Goal: Task Accomplishment & Management: Manage account settings

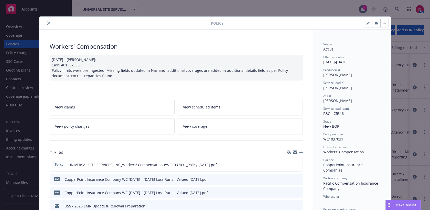
scroll to position [15, 0]
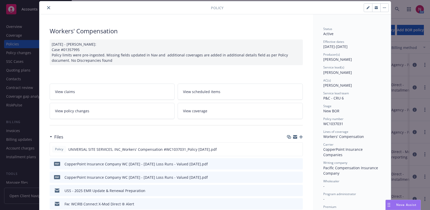
click at [48, 6] on icon "close" at bounding box center [48, 7] width 3 height 3
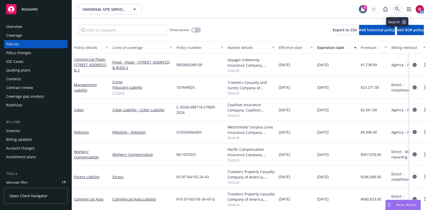
click at [397, 8] on icon at bounding box center [397, 9] width 5 height 5
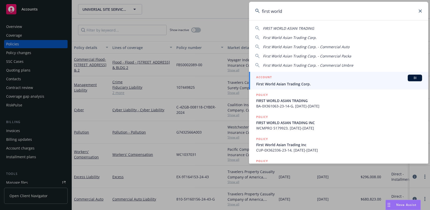
type input "first world"
click at [361, 79] on div "ACCOUNT BI" at bounding box center [339, 77] width 166 height 7
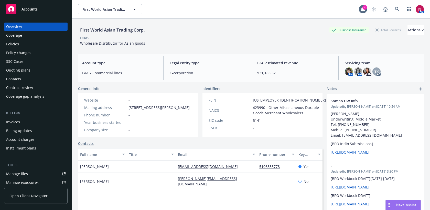
click at [25, 44] on div "Policies" at bounding box center [35, 44] width 59 height 8
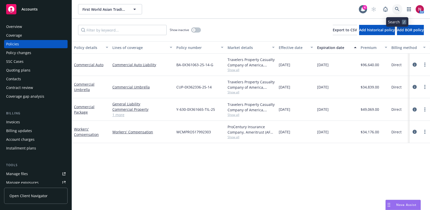
click at [396, 8] on icon at bounding box center [397, 9] width 5 height 5
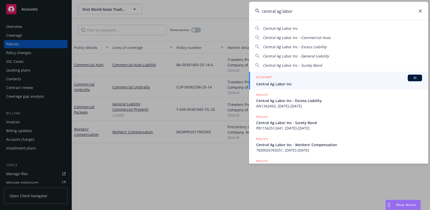
type input "central ag labor"
click at [302, 83] on span "Central Ag Labor Inc" at bounding box center [339, 83] width 166 height 5
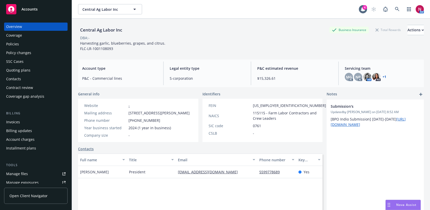
click at [26, 45] on div "Policies" at bounding box center [35, 44] width 59 height 8
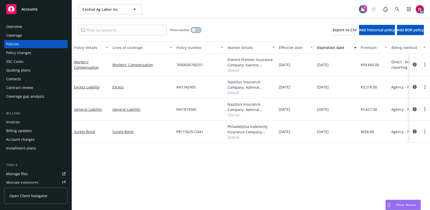
click at [196, 29] on button "button" at bounding box center [196, 29] width 10 height 5
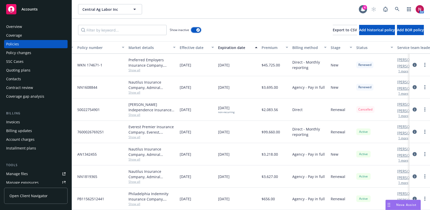
scroll to position [42, 0]
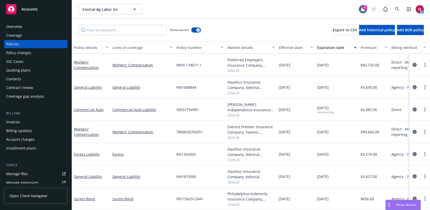
click at [23, 41] on div "Policies" at bounding box center [35, 44] width 59 height 8
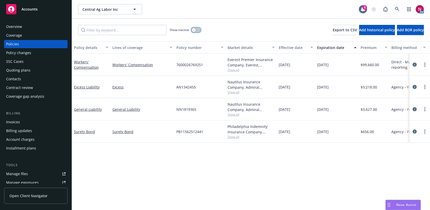
click at [195, 28] on button "button" at bounding box center [196, 29] width 10 height 5
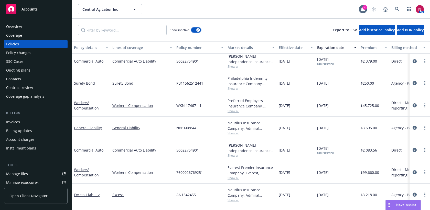
scroll to position [6, 0]
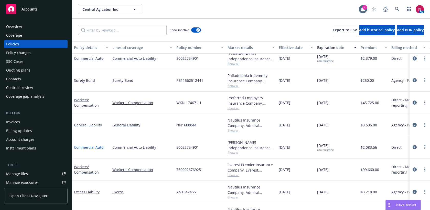
click at [93, 146] on link "Commercial Auto" at bounding box center [88, 147] width 29 height 5
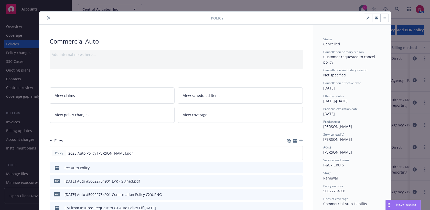
scroll to position [8, 0]
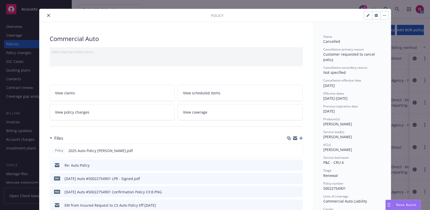
click at [48, 15] on icon "close" at bounding box center [48, 15] width 3 height 3
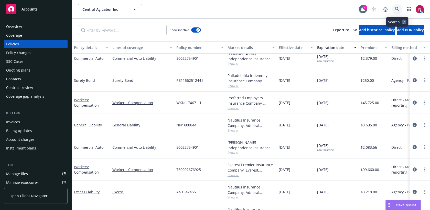
click at [396, 6] on link at bounding box center [397, 9] width 10 height 10
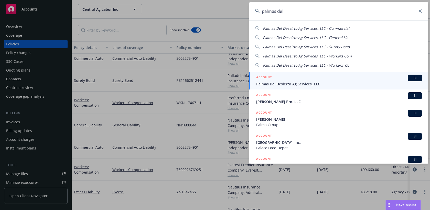
type input "palmas del"
click at [315, 86] on span "Palmas Del Desierto Ag Services, LLC" at bounding box center [339, 83] width 166 height 5
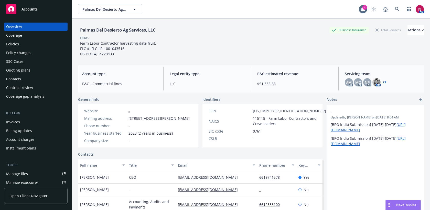
click at [5, 44] on link "Policies" at bounding box center [35, 44] width 63 height 8
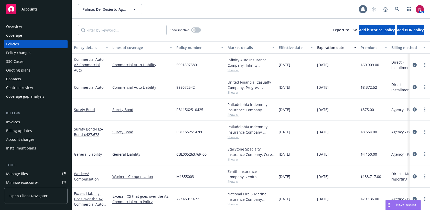
scroll to position [23, 0]
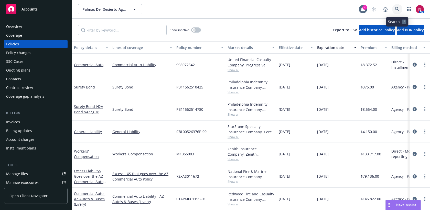
click at [398, 8] on icon at bounding box center [397, 9] width 5 height 5
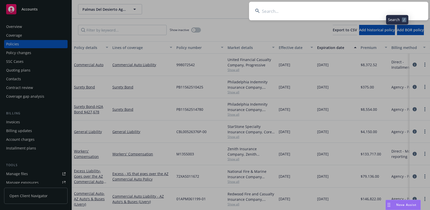
type input "b"
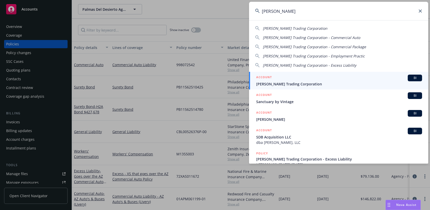
type input "vinh sanh"
click at [357, 83] on span "Vinh Sanh Trading Corporation" at bounding box center [339, 83] width 166 height 5
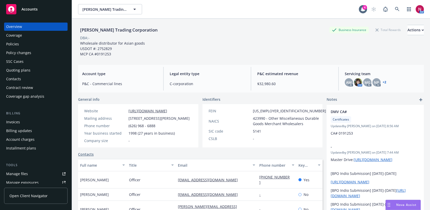
click at [23, 42] on div "Policies" at bounding box center [35, 44] width 59 height 8
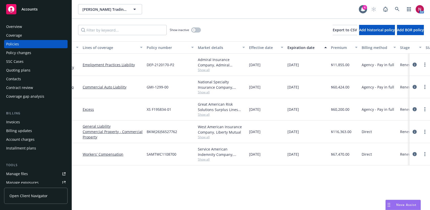
scroll to position [0, 30]
click at [397, 9] on icon at bounding box center [397, 9] width 4 height 4
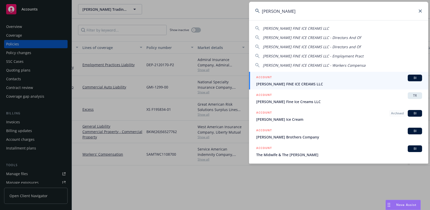
type input "mcconnell"
click at [314, 84] on span "MCCONNELL'S FINE ICE CREAMS LLC" at bounding box center [339, 83] width 166 height 5
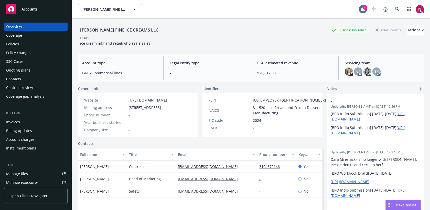
click at [26, 70] on div "Quoting plans" at bounding box center [18, 70] width 24 height 8
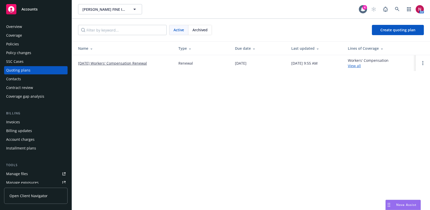
click at [119, 64] on link "09/23/25 Workers' Compensation Renewal" at bounding box center [112, 62] width 69 height 5
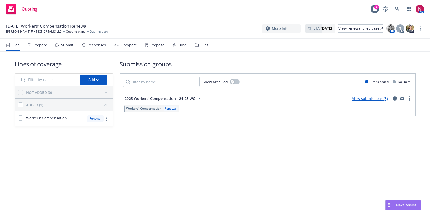
click at [89, 48] on div "Responses" at bounding box center [94, 45] width 24 height 12
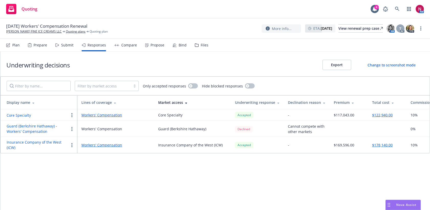
click at [24, 117] on button "Core Specialty" at bounding box center [19, 114] width 24 height 5
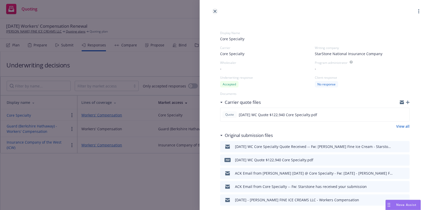
click at [214, 11] on icon "close" at bounding box center [214, 11] width 3 height 3
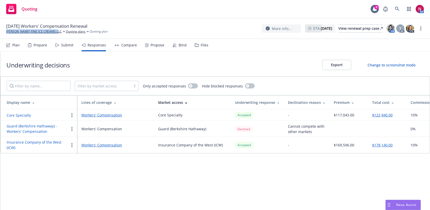
click at [27, 114] on button "Core Specialty" at bounding box center [19, 114] width 24 height 5
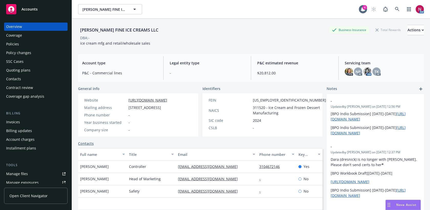
click at [15, 46] on div "Policies" at bounding box center [12, 44] width 13 height 8
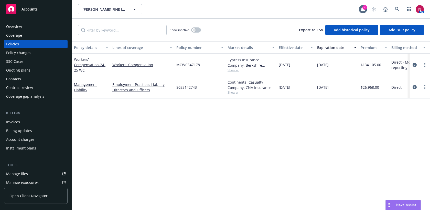
click at [236, 70] on span "Show all" at bounding box center [251, 70] width 47 height 4
click at [413, 65] on icon "circleInformation" at bounding box center [415, 65] width 4 height 4
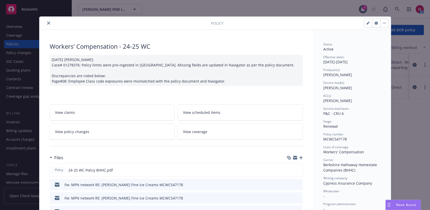
click at [48, 22] on icon "close" at bounding box center [48, 23] width 3 height 3
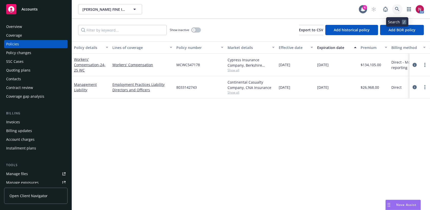
click at [397, 9] on icon at bounding box center [397, 9] width 5 height 5
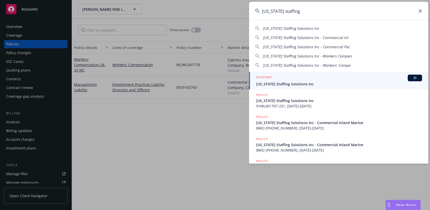
type input "california staffing"
click at [354, 79] on div "ACCOUNT BI" at bounding box center [339, 77] width 166 height 7
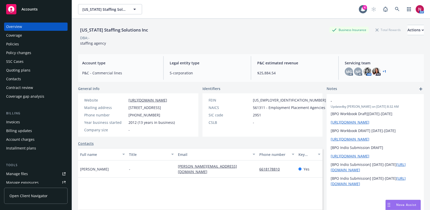
click at [35, 44] on div "Policies" at bounding box center [35, 44] width 59 height 8
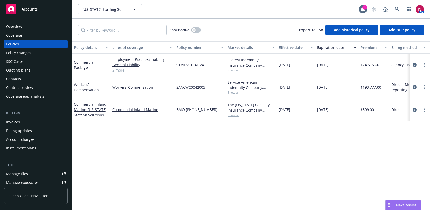
click at [120, 71] on link "2 more" at bounding box center [142, 69] width 60 height 5
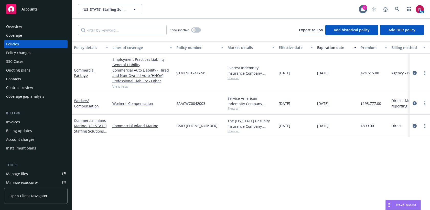
click at [234, 78] on span "Show all" at bounding box center [251, 78] width 47 height 4
click at [240, 161] on div "Policy details Lines of coverage Policy number Market details Effective date Ex…" at bounding box center [251, 125] width 358 height 168
click at [39, 69] on div "Quoting plans" at bounding box center [35, 70] width 59 height 8
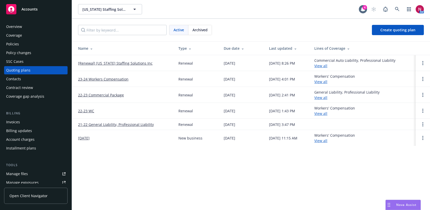
click at [22, 43] on div "Policies" at bounding box center [35, 44] width 59 height 8
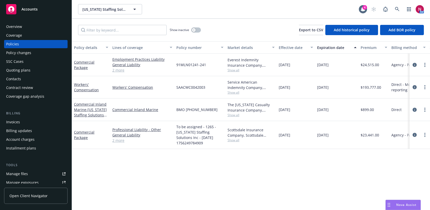
click at [17, 121] on div "Invoices" at bounding box center [13, 122] width 14 height 8
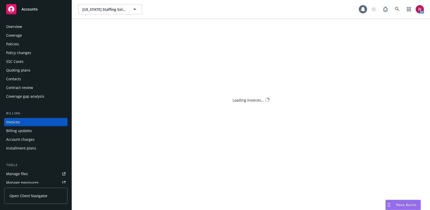
scroll to position [9, 0]
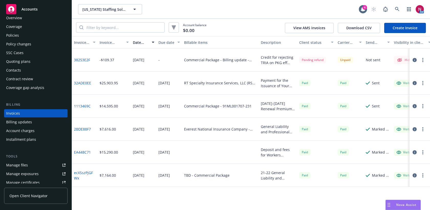
click at [412, 29] on link "Create Invoice" at bounding box center [405, 28] width 42 height 10
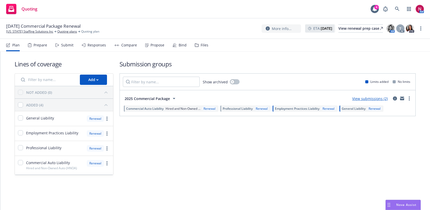
click at [202, 43] on div "Files" at bounding box center [205, 45] width 8 height 4
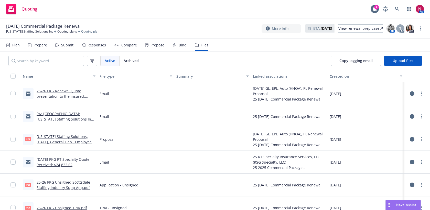
click at [66, 114] on link "Fw: Prospect: California Staffing Solutions Inc Ref#: 91MLN01241-241" at bounding box center [65, 119] width 56 height 16
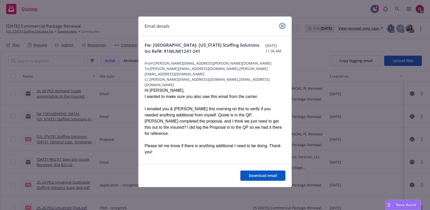
click at [283, 25] on icon "close" at bounding box center [282, 25] width 3 height 3
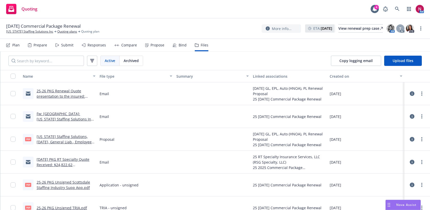
click at [67, 159] on link "08/29/25 PKG RT Specialty Quote Received: $24,822.62 Scottsdale" at bounding box center [63, 165] width 53 height 16
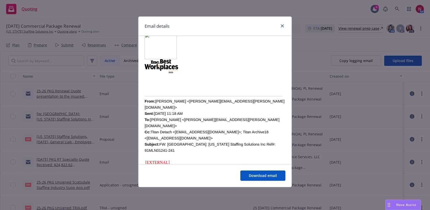
scroll to position [148, 0]
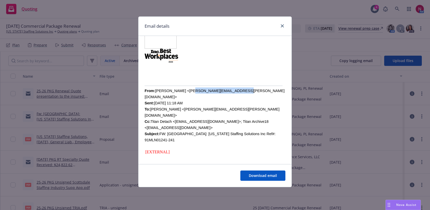
drag, startPoint x: 184, startPoint y: 90, endPoint x: 229, endPoint y: 91, distance: 44.8
click at [229, 91] on font "From: Ebel, Christina <christina.ebel@ryansg.com> Sent: Monday, July 28, 2025 1…" at bounding box center [215, 115] width 140 height 53
copy font "christina.ebel@ryansg.com"
click at [283, 26] on icon "close" at bounding box center [282, 25] width 3 height 3
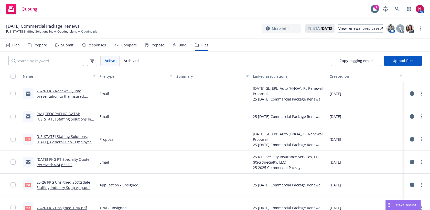
click at [102, 46] on div "Responses" at bounding box center [97, 45] width 18 height 4
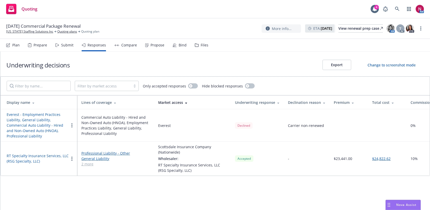
click at [174, 45] on icon at bounding box center [175, 45] width 4 height 4
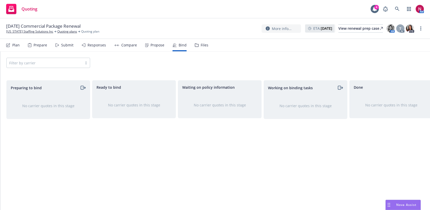
click at [155, 49] on div "Propose" at bounding box center [154, 45] width 19 height 12
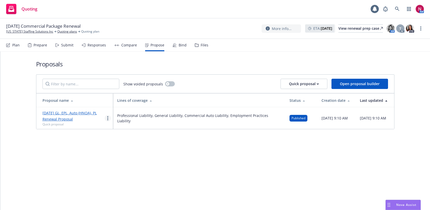
click at [106, 118] on link "more" at bounding box center [108, 118] width 6 height 6
click at [117, 152] on span "Log client response" at bounding box center [128, 150] width 46 height 5
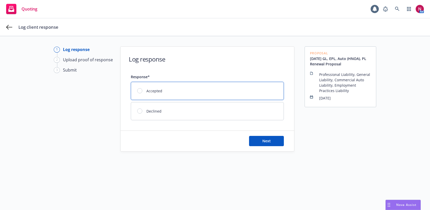
click at [235, 82] on div "Accepted" at bounding box center [207, 91] width 153 height 18
click at [278, 141] on button "Next" at bounding box center [266, 141] width 35 height 10
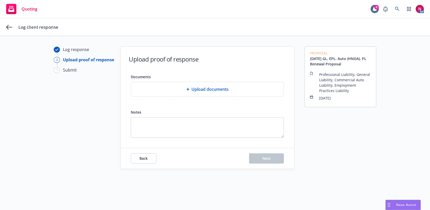
click at [237, 94] on div "Upload documents" at bounding box center [207, 89] width 153 height 14
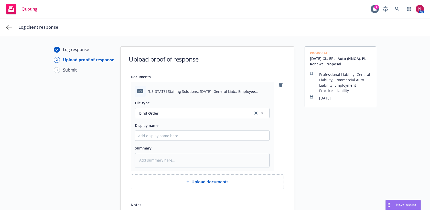
scroll to position [62, 0]
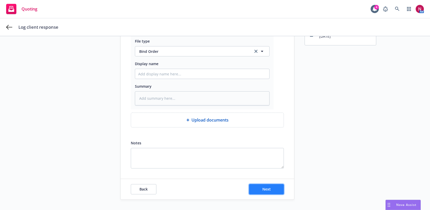
click at [276, 189] on button "Next" at bounding box center [266, 189] width 35 height 10
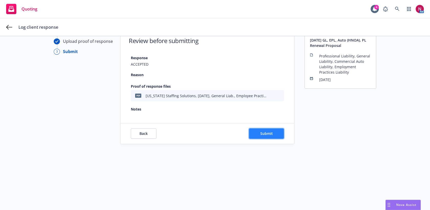
click at [257, 135] on button "Submit" at bounding box center [266, 133] width 35 height 10
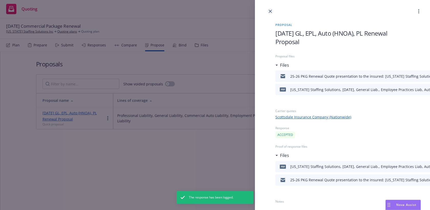
click at [271, 10] on icon "close" at bounding box center [270, 11] width 3 height 3
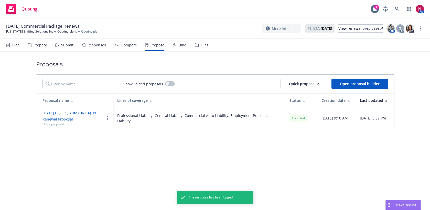
click at [179, 47] on div "Bind" at bounding box center [180, 45] width 14 height 12
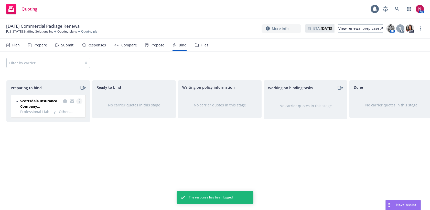
click at [77, 101] on link "more" at bounding box center [79, 101] width 6 height 6
click at [68, 122] on span "Log bind order" at bounding box center [51, 121] width 38 height 5
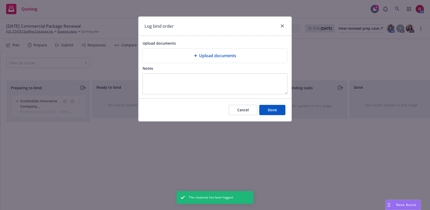
click at [213, 57] on span "Upload documents" at bounding box center [217, 55] width 37 height 6
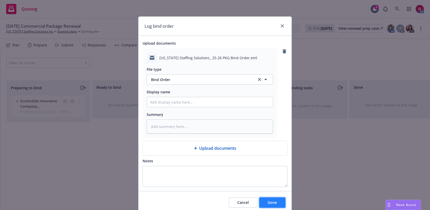
click at [280, 202] on button "Done" at bounding box center [272, 202] width 26 height 10
type textarea "x"
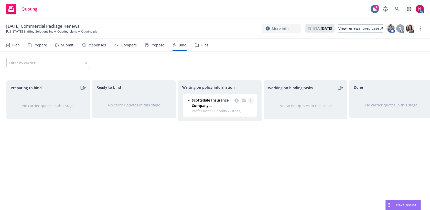
click at [252, 99] on link "more" at bounding box center [251, 100] width 6 height 6
click at [235, 112] on span "Create policies" at bounding box center [226, 110] width 38 height 5
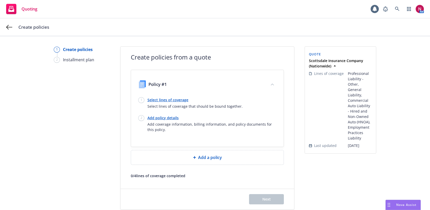
click at [167, 98] on link "Select lines of coverage" at bounding box center [194, 99] width 95 height 5
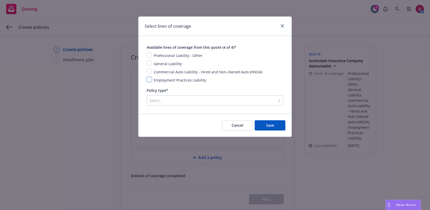
click at [148, 79] on input "checkbox" at bounding box center [149, 79] width 5 height 5
checkbox input "true"
click at [149, 54] on input "checkbox" at bounding box center [149, 54] width 5 height 5
checkbox input "true"
click at [149, 64] on input "checkbox" at bounding box center [149, 62] width 5 height 5
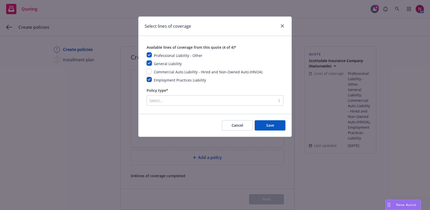
checkbox input "true"
click at [149, 72] on input "checkbox" at bounding box center [149, 71] width 5 height 5
checkbox input "true"
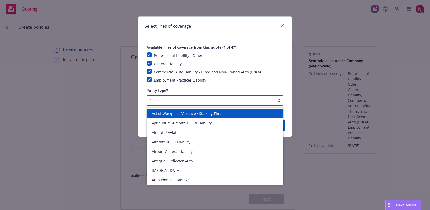
click at [184, 99] on div at bounding box center [210, 100] width 123 height 6
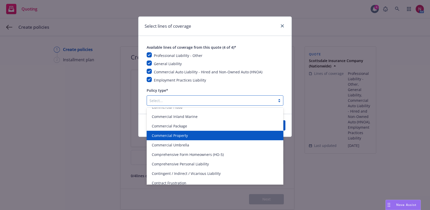
scroll to position [214, 0]
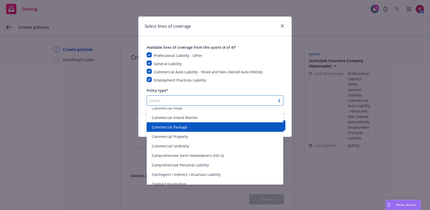
click at [188, 127] on div "Commercial Package" at bounding box center [215, 126] width 131 height 5
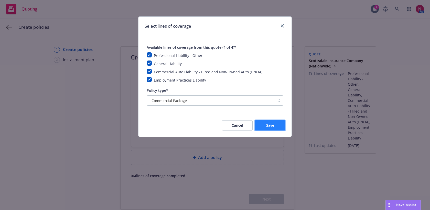
click at [280, 126] on button "Save" at bounding box center [270, 125] width 31 height 10
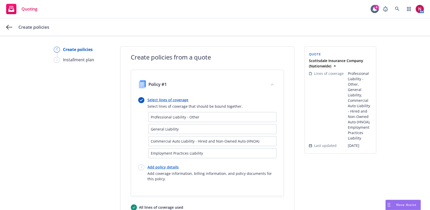
scroll to position [42, 0]
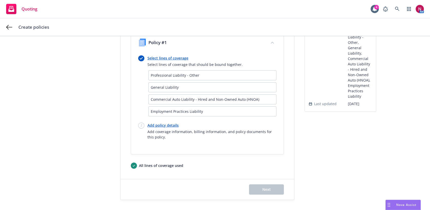
click at [153, 127] on link "Add policy details" at bounding box center [211, 124] width 129 height 5
select select "12"
select select "CA"
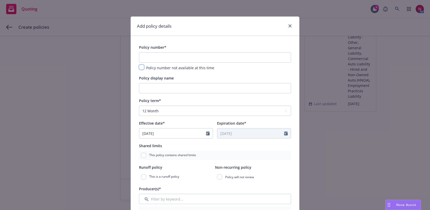
click at [140, 68] on input "checkbox" at bounding box center [141, 67] width 5 height 5
checkbox input "true"
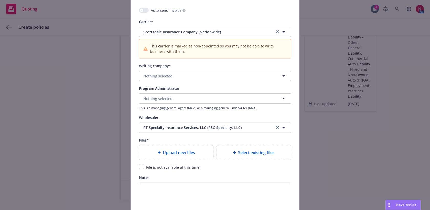
scroll to position [572, 0]
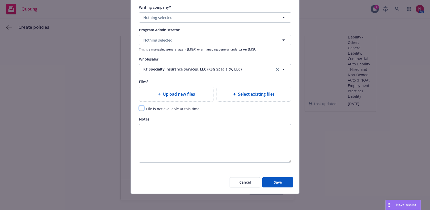
click at [142, 108] on input "checkbox" at bounding box center [141, 107] width 5 height 5
checkbox input "true"
click at [280, 181] on span "Save" at bounding box center [278, 181] width 8 height 5
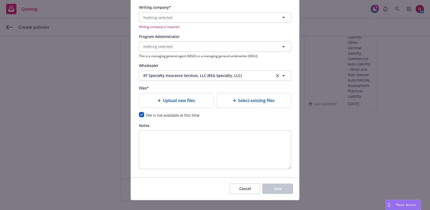
click at [180, 51] on div "Nothing selected This is a managing general agent (MGA) or a managing general u…" at bounding box center [215, 49] width 152 height 17
click at [170, 14] on button "Nothing selected" at bounding box center [215, 17] width 152 height 10
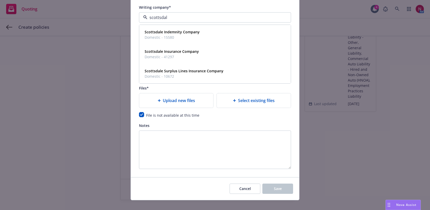
type input "scottsdale"
click at [172, 52] on strong "Scottsdale Insurance Company" at bounding box center [172, 51] width 54 height 5
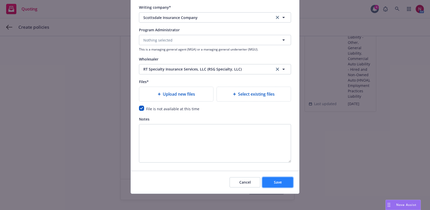
click at [287, 182] on button "Save" at bounding box center [277, 182] width 31 height 10
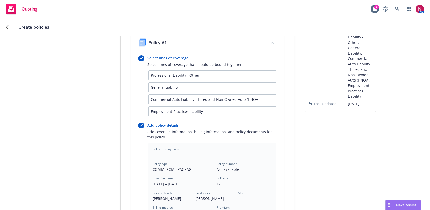
scroll to position [191, 0]
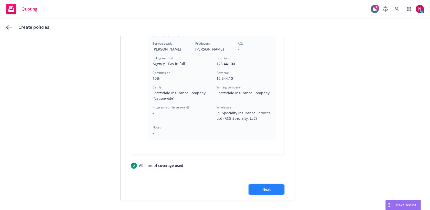
click at [279, 186] on button "Next" at bounding box center [266, 189] width 35 height 10
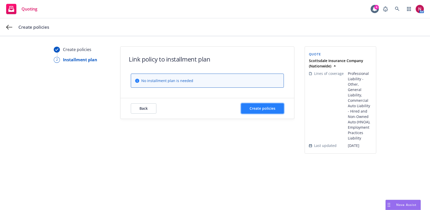
click at [268, 105] on button "Create policies" at bounding box center [262, 108] width 43 height 10
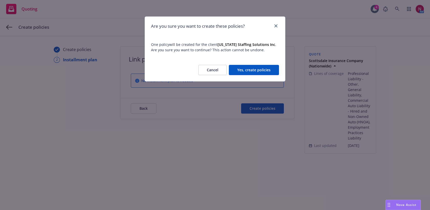
click at [259, 72] on button "Yes, create policies" at bounding box center [254, 70] width 50 height 10
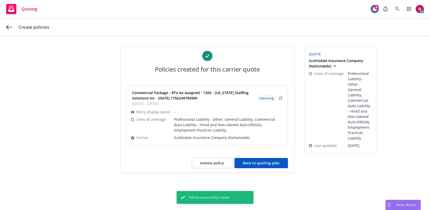
click at [267, 164] on button "Back to quoting plan" at bounding box center [260, 163] width 53 height 10
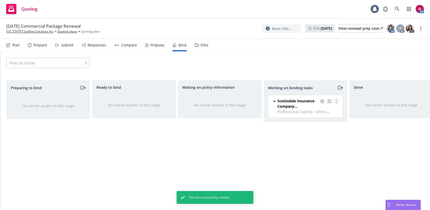
click at [337, 101] on icon "more" at bounding box center [336, 101] width 1 height 4
click at [316, 124] on span "Move to done" at bounding box center [311, 121] width 36 height 5
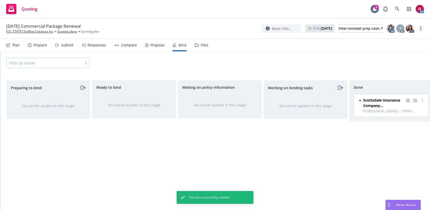
click at [421, 27] on circle "more" at bounding box center [420, 26] width 1 height 1
click at [398, 81] on link "Archive quoting plan" at bounding box center [395, 80] width 57 height 10
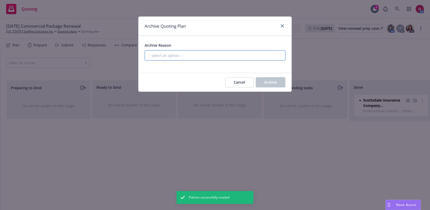
click at [223, 58] on select "-- select an option -- All policies in this renewal plan are auto-renewed Creat…" at bounding box center [215, 55] width 141 height 10
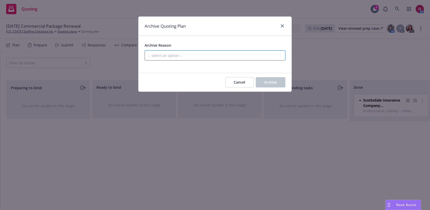
select select "ARCHIVED_RENEWAL_COMPLETED"
click at [145, 50] on select "-- select an option -- All policies in this renewal plan are auto-renewed Creat…" at bounding box center [215, 55] width 141 height 10
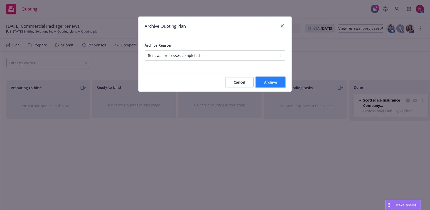
click at [267, 83] on span "Archive" at bounding box center [270, 82] width 13 height 5
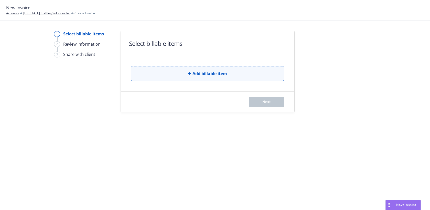
click at [167, 79] on button "Add billable item" at bounding box center [207, 73] width 153 height 15
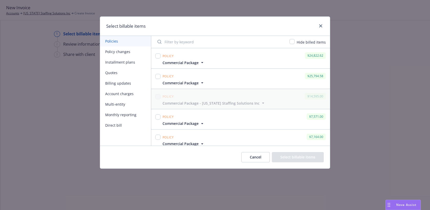
click at [201, 63] on icon "button" at bounding box center [202, 62] width 5 height 5
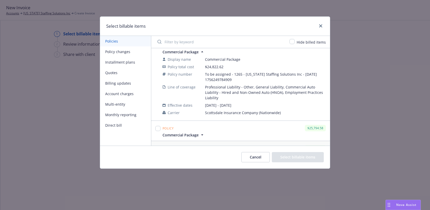
scroll to position [17, 0]
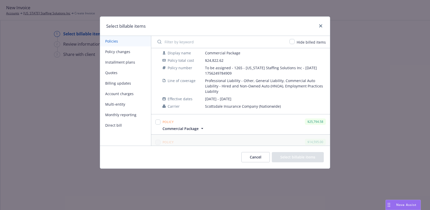
click at [201, 126] on icon "button" at bounding box center [202, 128] width 5 height 5
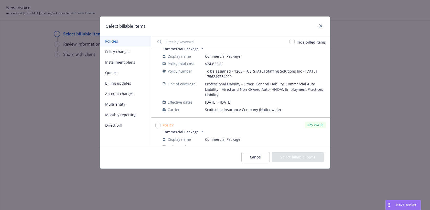
scroll to position [0, 0]
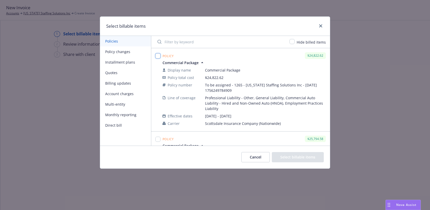
click at [159, 56] on input "checkbox" at bounding box center [157, 55] width 5 height 5
checkbox input "true"
click at [301, 153] on button "Select billable items" at bounding box center [298, 157] width 52 height 10
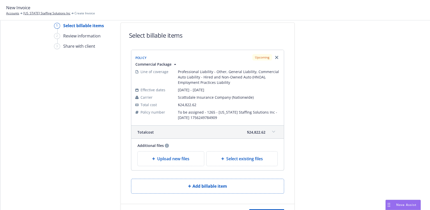
scroll to position [33, 0]
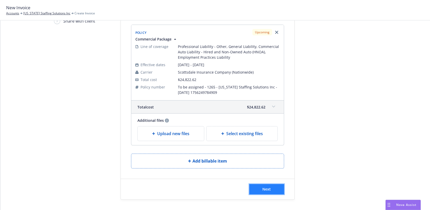
click at [279, 191] on button "Next" at bounding box center [266, 189] width 35 height 10
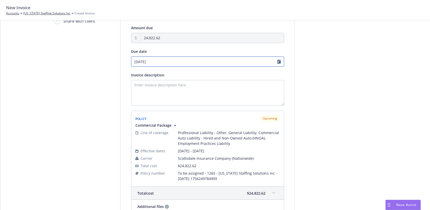
click at [170, 61] on input "[DATE]" at bounding box center [207, 61] width 153 height 10
select select "August"
select select "2025"
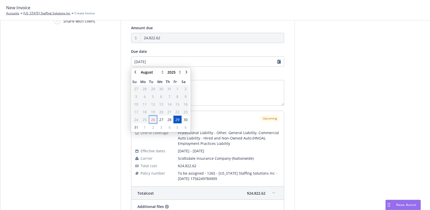
click at [154, 119] on span "26" at bounding box center [153, 119] width 4 height 5
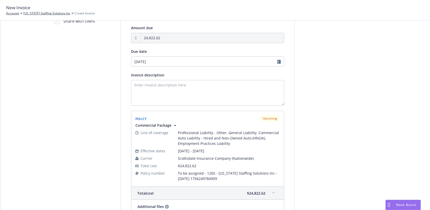
type input "[DATE]"
click at [174, 92] on textarea "Invoice description" at bounding box center [207, 93] width 153 height 26
type textarea "Payment"
select select "August"
select select "2025"
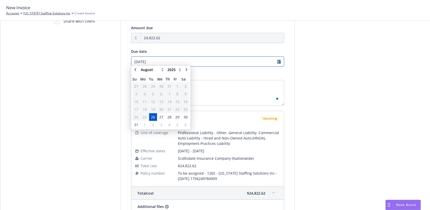
click at [156, 63] on input "[DATE]" at bounding box center [207, 61] width 153 height 10
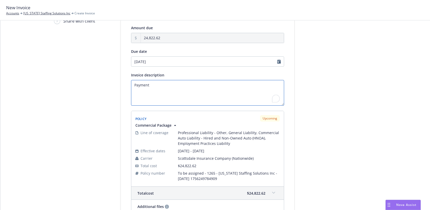
click at [222, 82] on textarea "Payment" at bounding box center [207, 93] width 153 height 26
click at [221, 85] on textarea "Payment" at bounding box center [207, 93] width 153 height 26
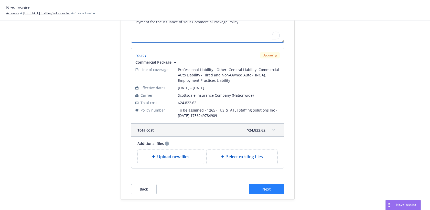
type textarea "Payment for the Issuance of Your Commercial Package Policy"
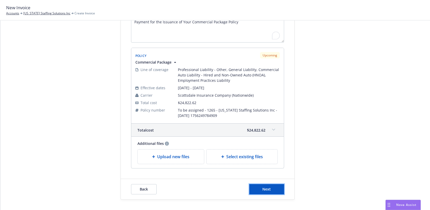
click at [264, 189] on span "Next" at bounding box center [266, 188] width 8 height 5
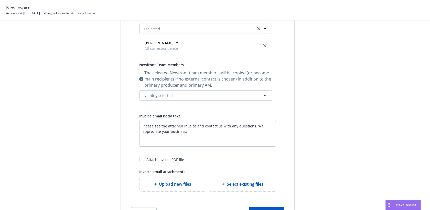
click at [161, 159] on div "Attach invoice PDF file" at bounding box center [165, 159] width 38 height 5
click at [145, 159] on div "Attach invoice PDF file" at bounding box center [207, 157] width 137 height 9
click at [139, 159] on input "checkbox" at bounding box center [141, 159] width 5 height 5
checkbox input "true"
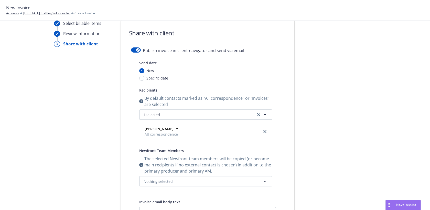
scroll to position [0, 0]
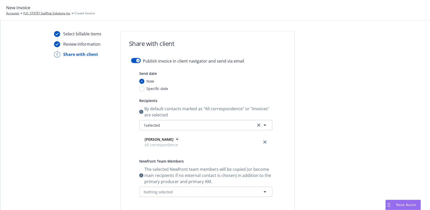
click at [176, 139] on icon at bounding box center [177, 138] width 5 height 5
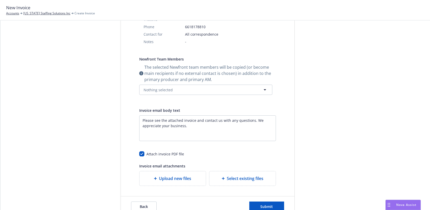
scroll to position [166, 0]
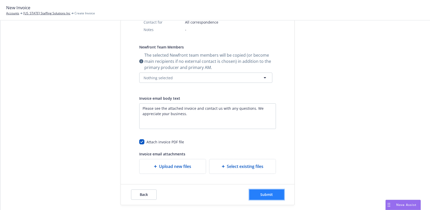
click at [278, 189] on button "Submit" at bounding box center [266, 194] width 35 height 10
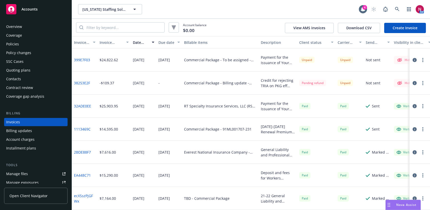
scroll to position [9, 0]
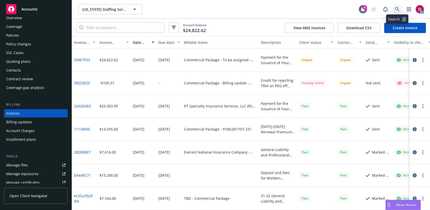
click at [395, 10] on icon at bounding box center [397, 9] width 5 height 5
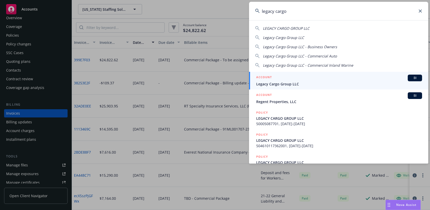
type input "legacy cargo"
click at [354, 84] on span "Legacy Cargo Group LLC" at bounding box center [339, 83] width 166 height 5
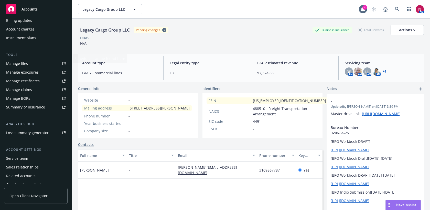
scroll to position [124, 0]
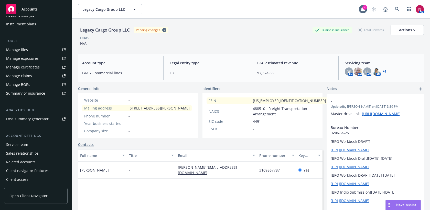
click at [23, 143] on div "Service team" at bounding box center [17, 144] width 22 height 8
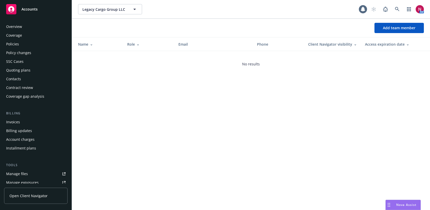
scroll to position [124, 0]
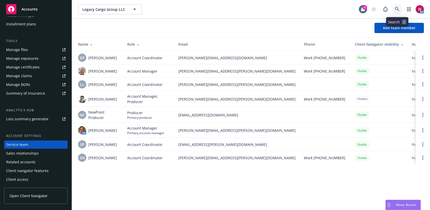
click at [399, 10] on icon at bounding box center [397, 9] width 5 height 5
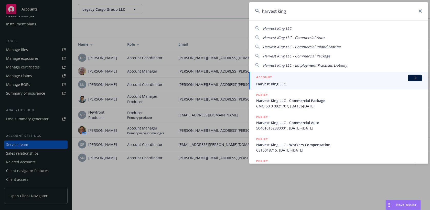
type input "harvest king"
click at [318, 84] on span "Harvest King LLC" at bounding box center [339, 83] width 166 height 5
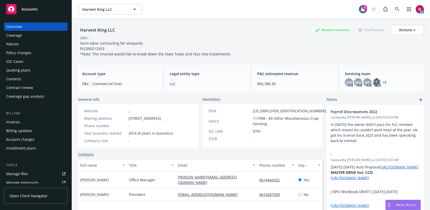
click at [25, 70] on div "Quoting plans" at bounding box center [18, 70] width 24 height 8
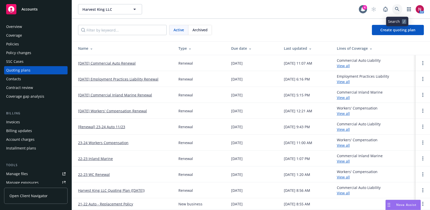
click at [398, 9] on icon at bounding box center [397, 9] width 4 height 4
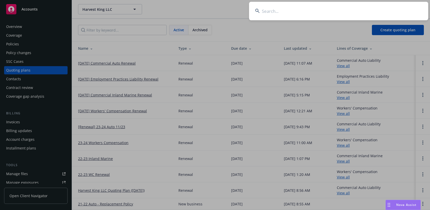
click at [334, 11] on input at bounding box center [338, 11] width 179 height 18
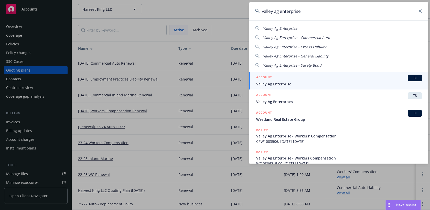
type input "valley ag enterprise"
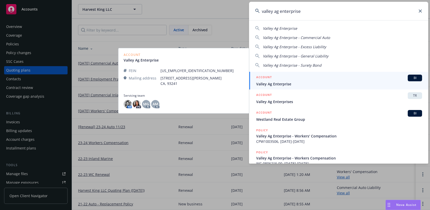
click at [293, 81] on span "Valley Ag Enterprise" at bounding box center [339, 83] width 166 height 5
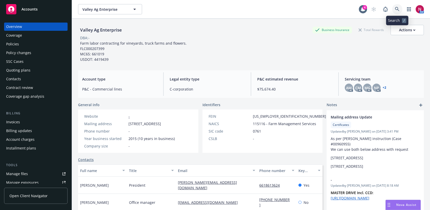
click at [395, 9] on link at bounding box center [397, 9] width 10 height 10
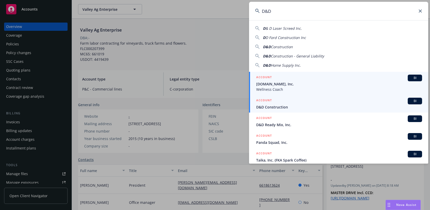
type input "D&D"
click at [356, 108] on span "D&D Construction" at bounding box center [339, 106] width 166 height 5
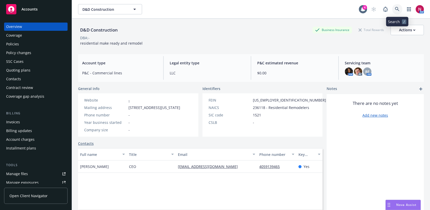
click at [397, 10] on icon at bounding box center [397, 9] width 5 height 5
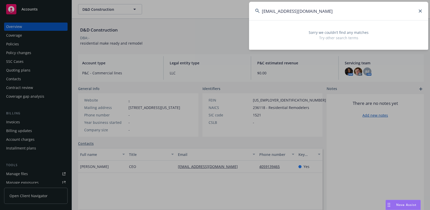
drag, startPoint x: 308, startPoint y: 13, endPoint x: 242, endPoint y: 3, distance: 66.5
click at [242, 3] on div "[PERSON_NAME][EMAIL_ADDRESS][DOMAIN_NAME] Sorry we couldn’t find any matches Tr…" at bounding box center [215, 105] width 430 height 210
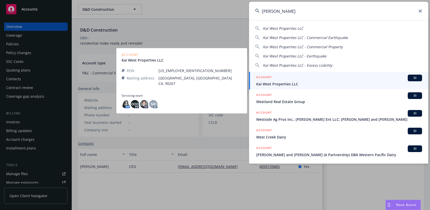
type input "[PERSON_NAME]"
click at [290, 85] on span "Kai West Properties LLC" at bounding box center [339, 83] width 166 height 5
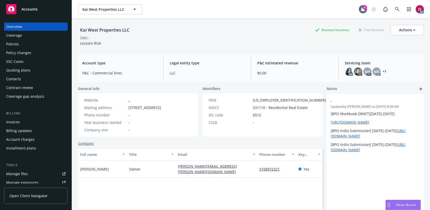
scroll to position [124, 0]
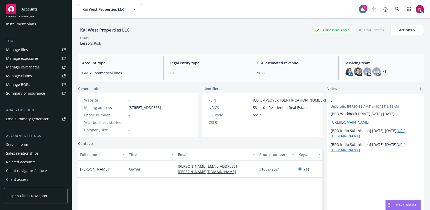
click at [29, 144] on div "Service team" at bounding box center [35, 144] width 59 height 8
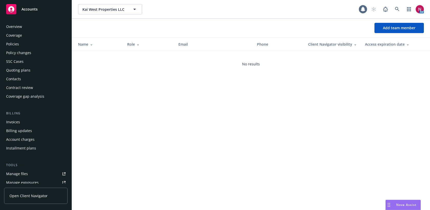
scroll to position [124, 0]
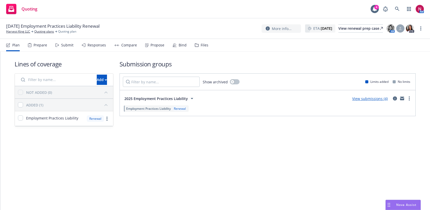
click at [67, 47] on div "Submit" at bounding box center [67, 45] width 12 height 4
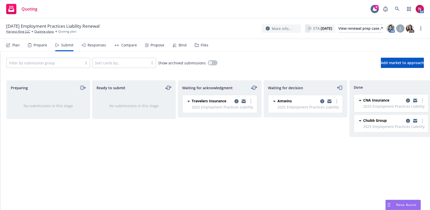
click at [94, 46] on div "Responses" at bounding box center [97, 45] width 18 height 4
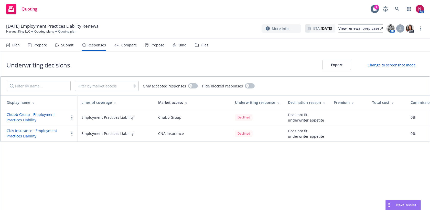
click at [72, 118] on icon "button" at bounding box center [71, 117] width 1 height 4
click at [89, 149] on span "Copy logging email" at bounding box center [91, 147] width 45 height 5
